Goal: Task Accomplishment & Management: Use online tool/utility

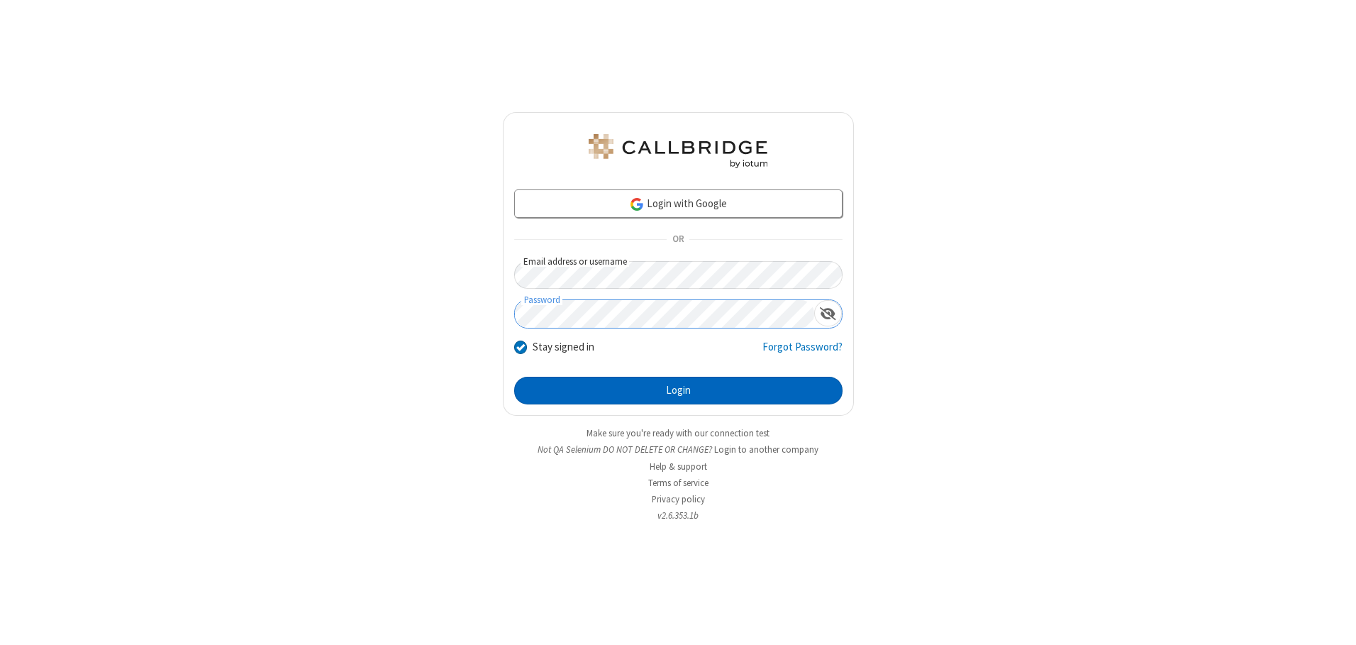
click at [678, 390] on button "Login" at bounding box center [678, 391] width 328 height 28
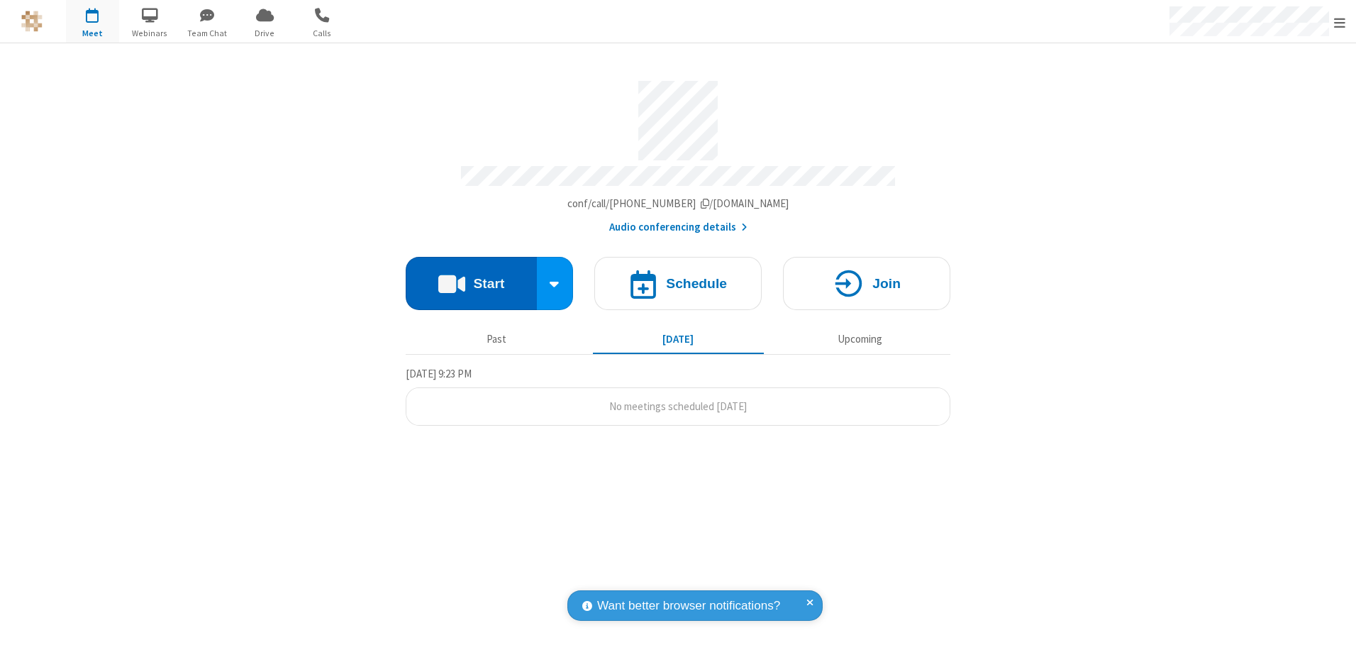
click at [471, 278] on button "Start" at bounding box center [471, 283] width 131 height 53
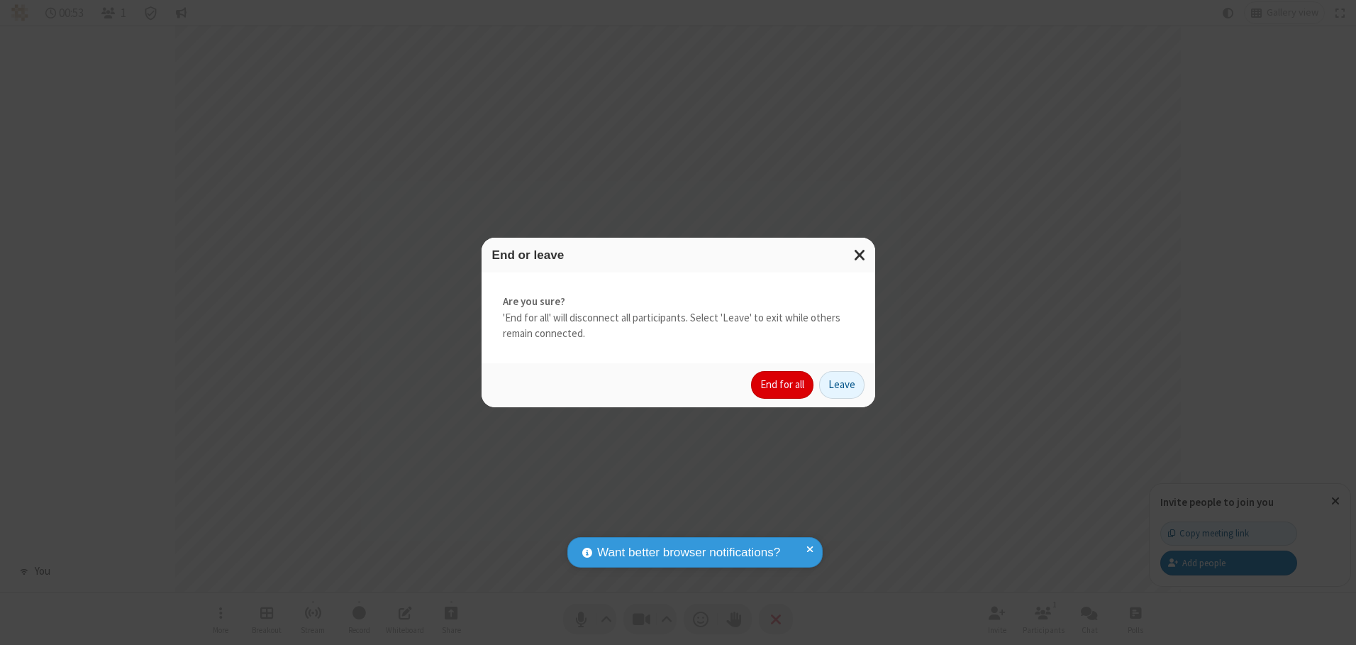
click at [783, 384] on button "End for all" at bounding box center [782, 385] width 62 height 28
